Goal: Task Accomplishment & Management: Complete application form

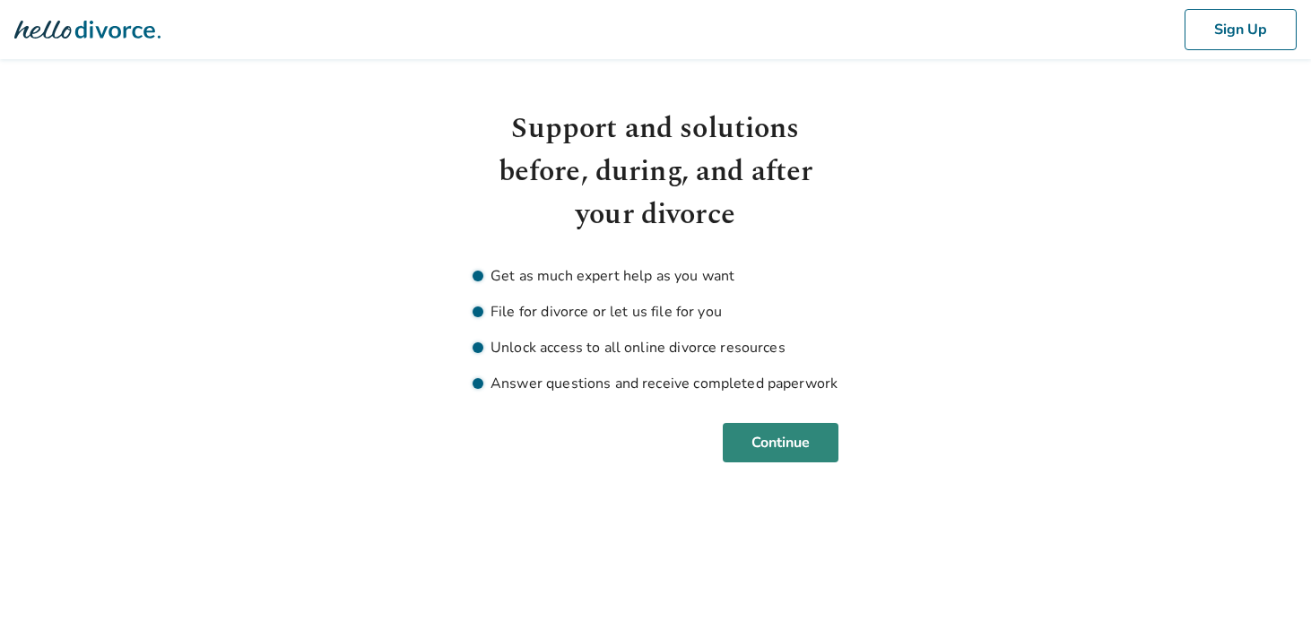
click at [821, 424] on button "Continue" at bounding box center [781, 442] width 116 height 39
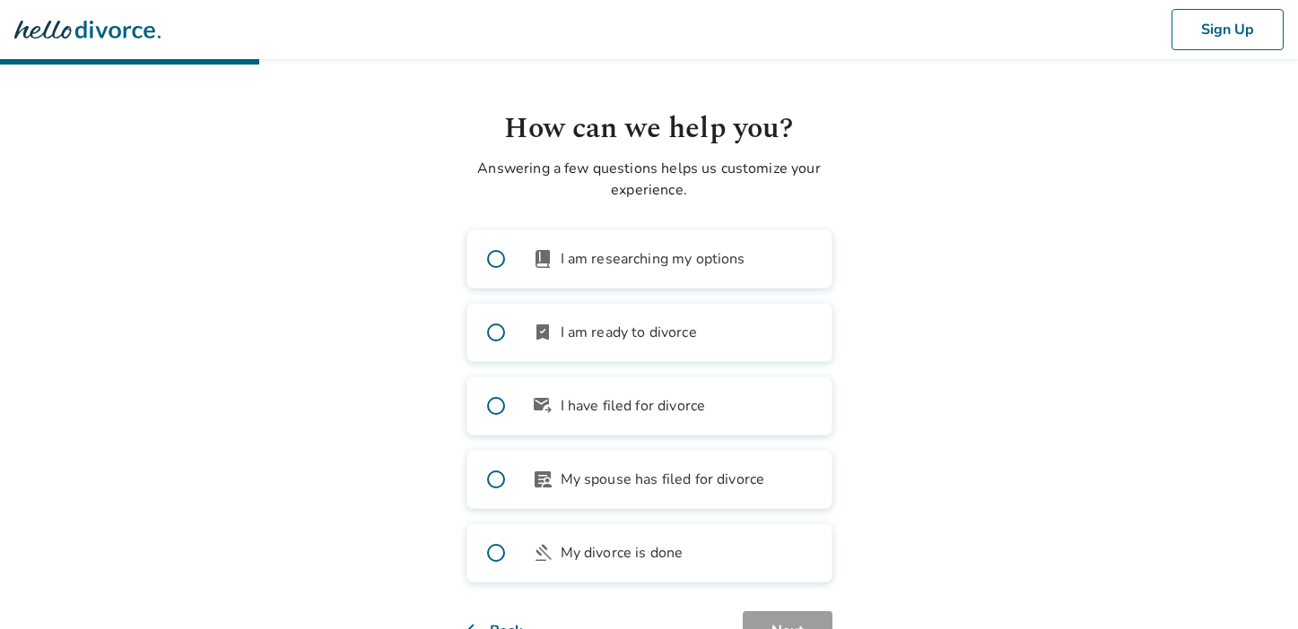
click at [73, 18] on div "Sign Up" at bounding box center [649, 29] width 1298 height 59
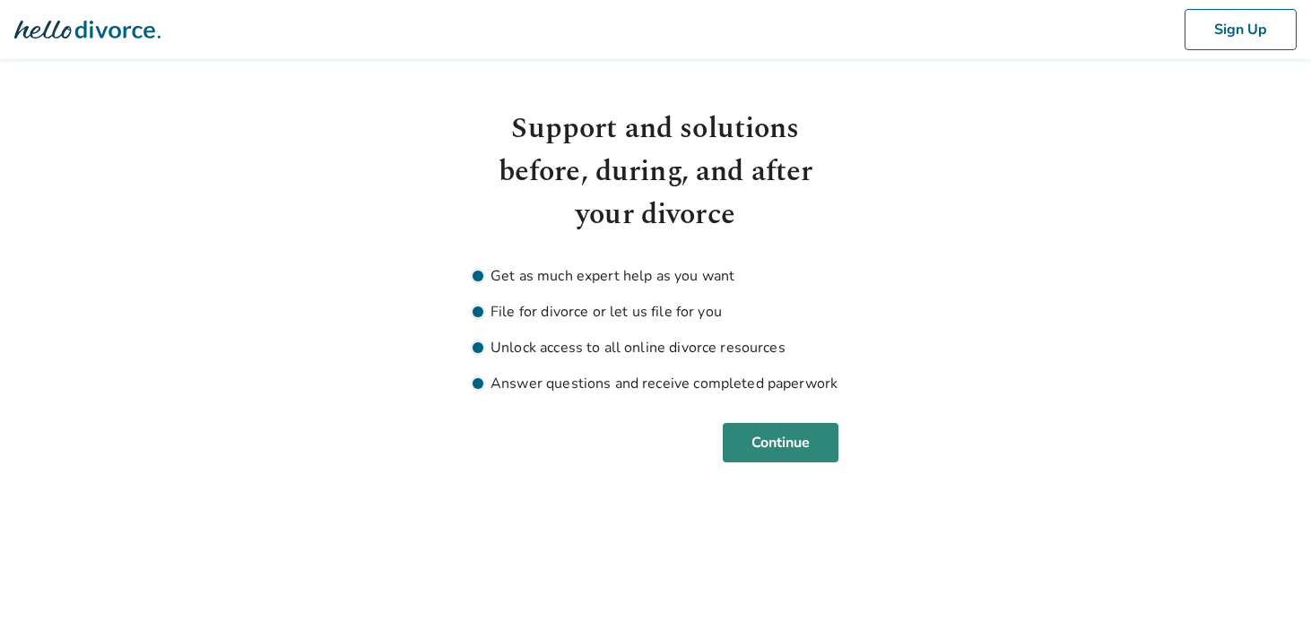
click at [785, 432] on button "Continue" at bounding box center [781, 442] width 116 height 39
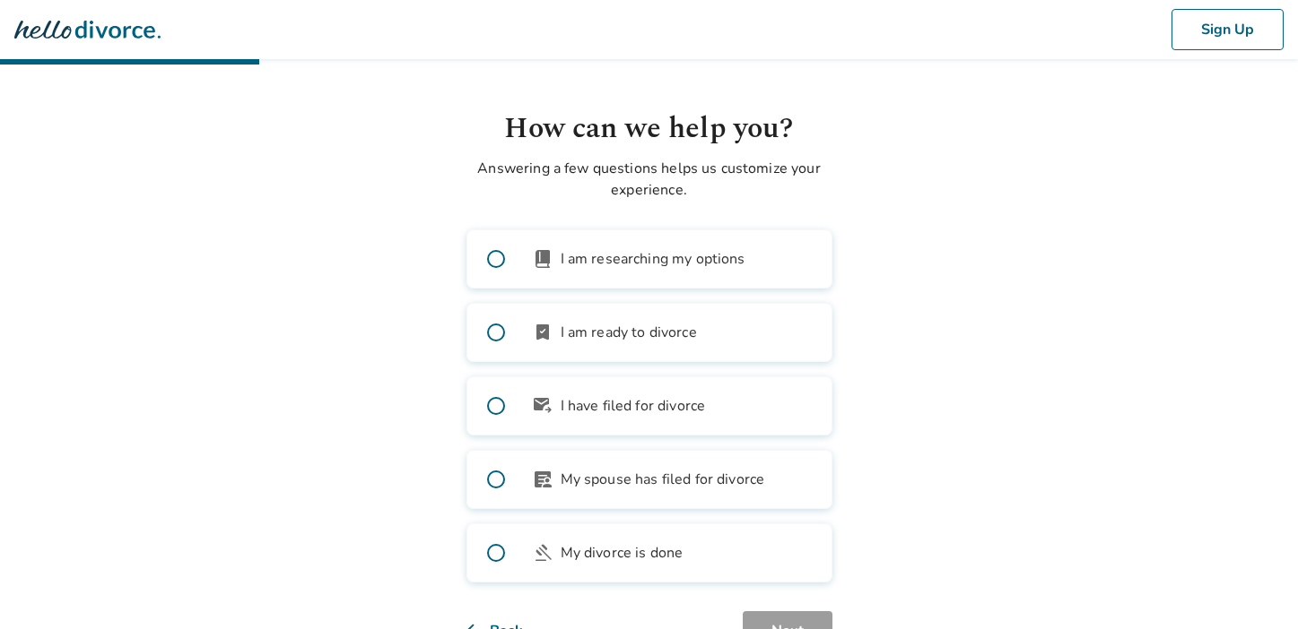
scroll to position [65, 0]
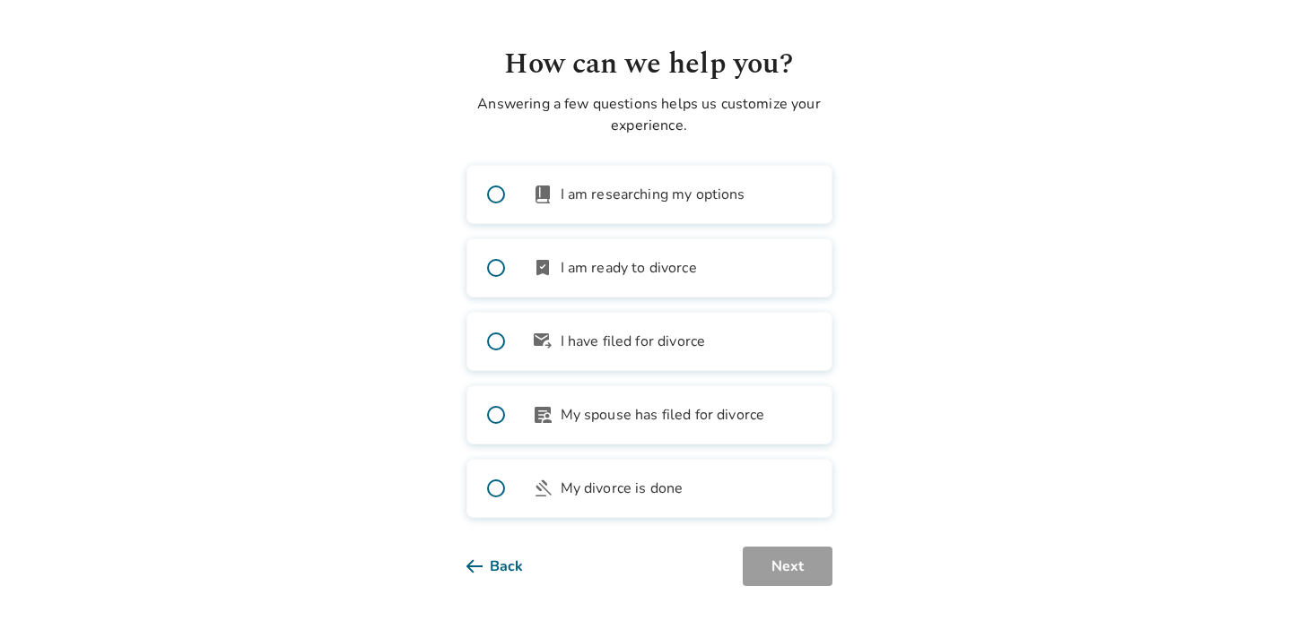
click at [489, 574] on button "Back" at bounding box center [508, 566] width 85 height 39
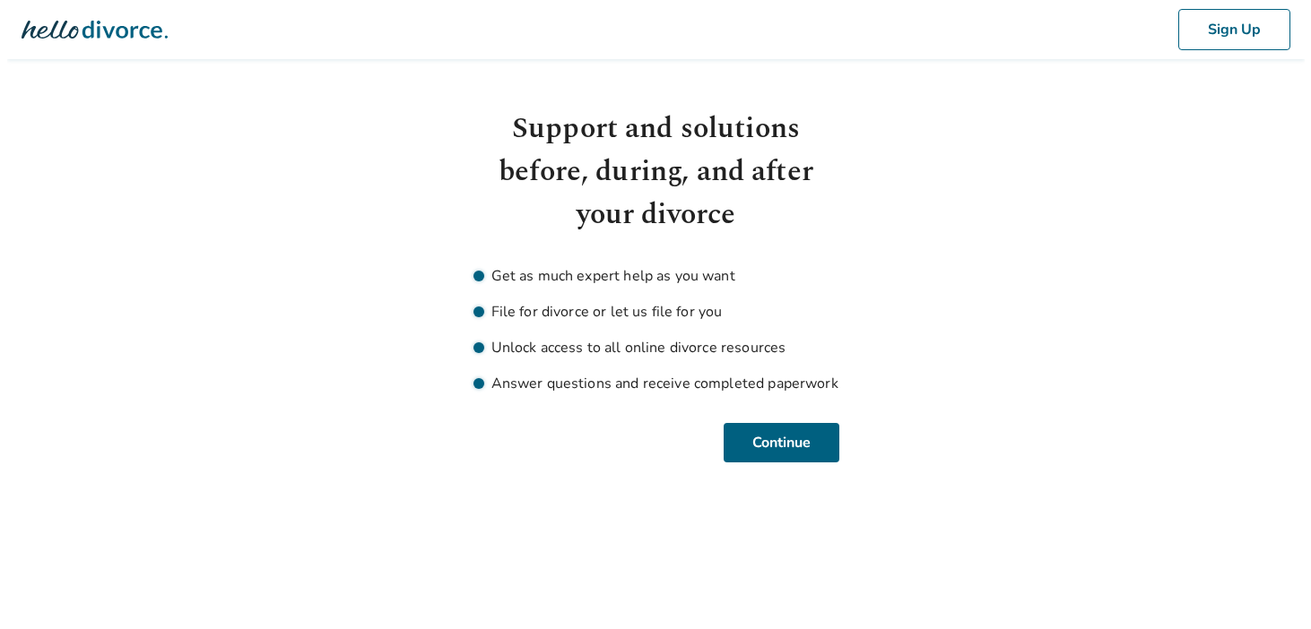
scroll to position [0, 0]
click at [96, 37] on icon at bounding box center [87, 30] width 146 height 18
